Goal: Navigation & Orientation: Find specific page/section

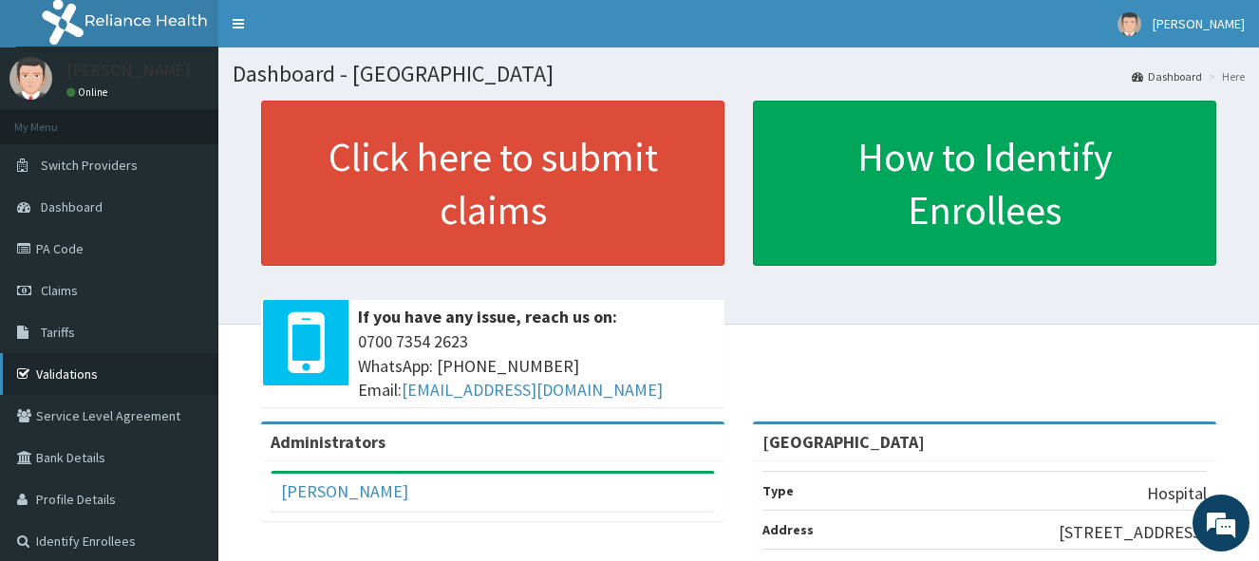
click at [72, 373] on link "Validations" at bounding box center [109, 374] width 218 height 42
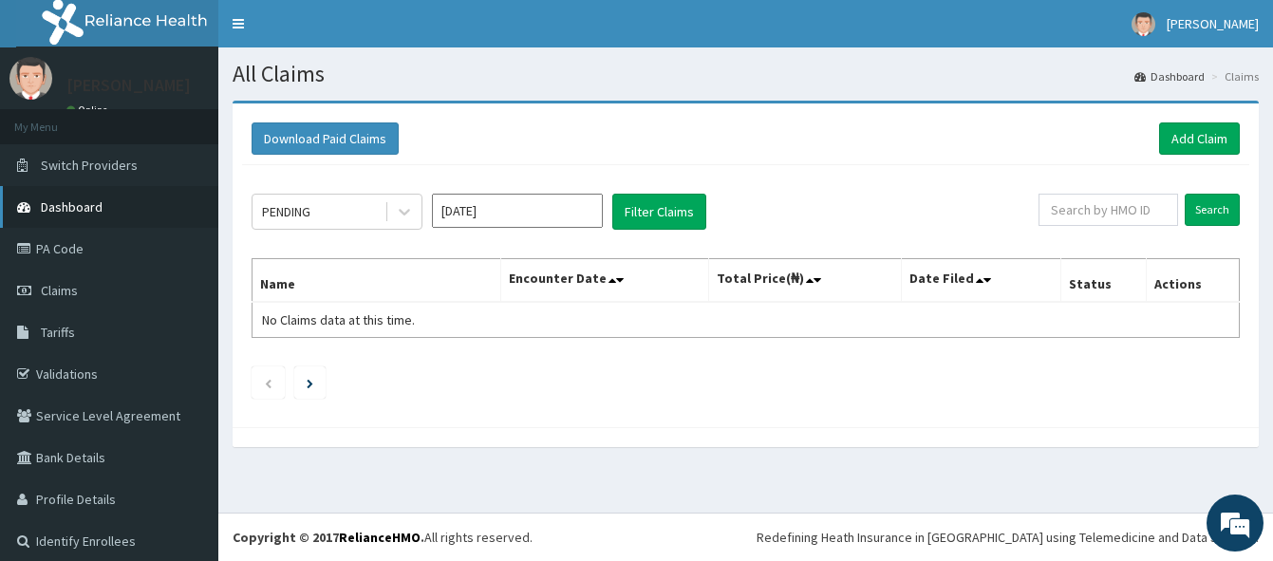
click at [86, 198] on span "Dashboard" at bounding box center [72, 206] width 62 height 17
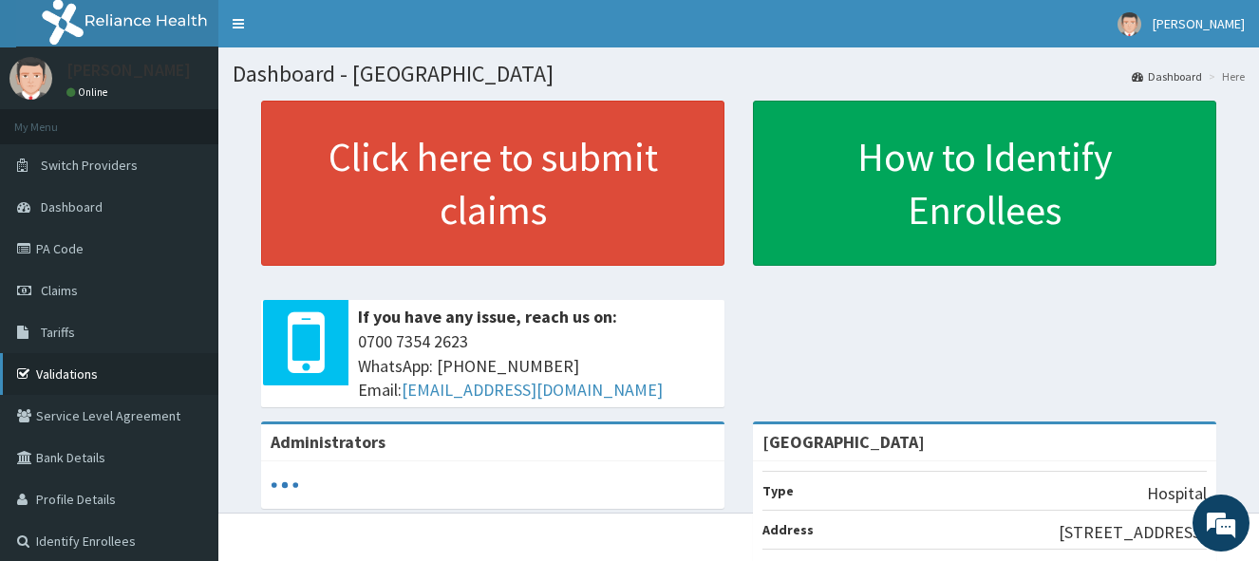
click at [86, 371] on link "Validations" at bounding box center [109, 374] width 218 height 42
